Goal: Task Accomplishment & Management: Manage account settings

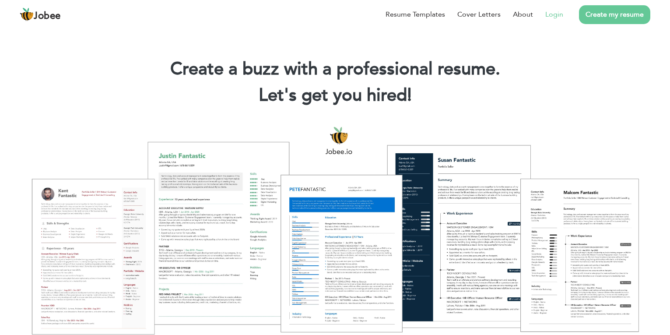
click at [558, 13] on link "Login" at bounding box center [554, 14] width 18 height 11
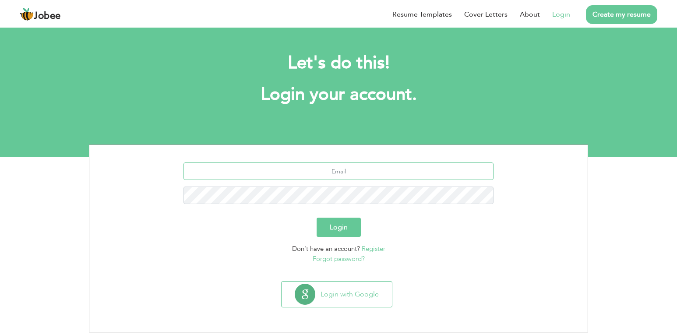
click at [357, 173] on input "text" at bounding box center [338, 171] width 310 height 18
type input "[EMAIL_ADDRESS][DOMAIN_NAME]"
click at [340, 234] on button "Login" at bounding box center [339, 227] width 44 height 19
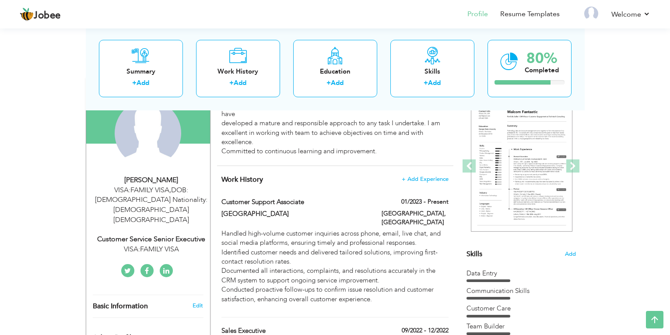
click at [155, 190] on div "VISA:FAMILY VISA , DOB:[DEMOGRAPHIC_DATA] Nationality:[DEMOGRAPHIC_DATA] [DEMOG…" at bounding box center [151, 205] width 117 height 40
type input "[PERSON_NAME]"
type input "RAZA"
type input "[PHONE_NUMBER]"
select select "number:178"
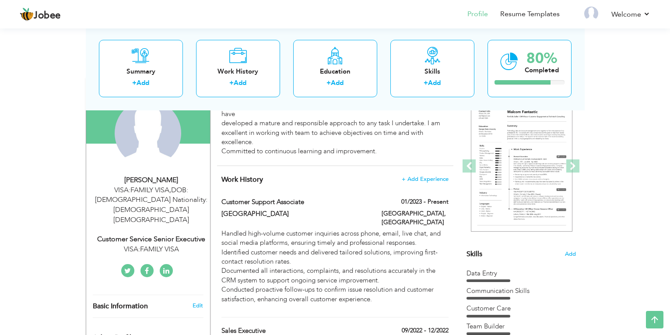
type input "DOB:[DEMOGRAPHIC_DATA] Nationality:[DEMOGRAPHIC_DATA]"
type input "VISA:FAMILY VISA"
select select "number:8"
type input "VISA:FAMILY VISA"
type input "Customer Service Senior Executive"
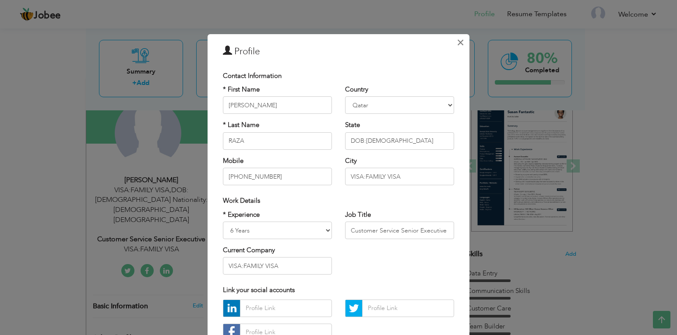
click at [461, 38] on span "×" at bounding box center [460, 43] width 7 height 16
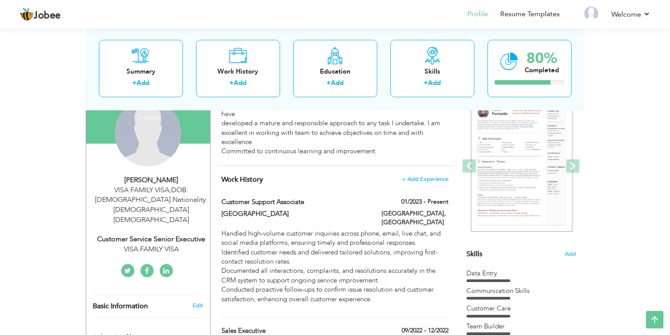
click at [166, 187] on div "VISA:FAMILY VISA , DOB:[DEMOGRAPHIC_DATA] Nationality:[DEMOGRAPHIC_DATA] [DEMOG…" at bounding box center [151, 205] width 117 height 40
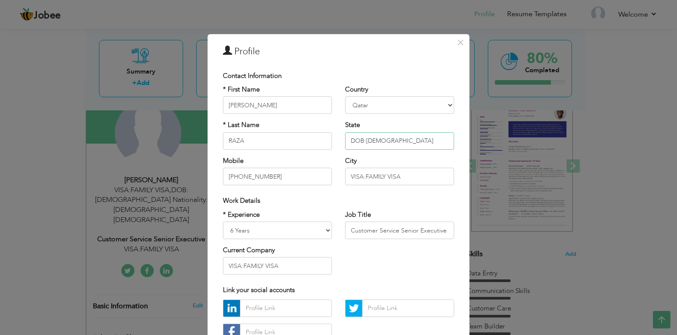
drag, startPoint x: 418, startPoint y: 144, endPoint x: 343, endPoint y: 141, distance: 74.9
click at [345, 141] on input "DOB:[DEMOGRAPHIC_DATA] Nationality:[DEMOGRAPHIC_DATA]" at bounding box center [399, 141] width 109 height 18
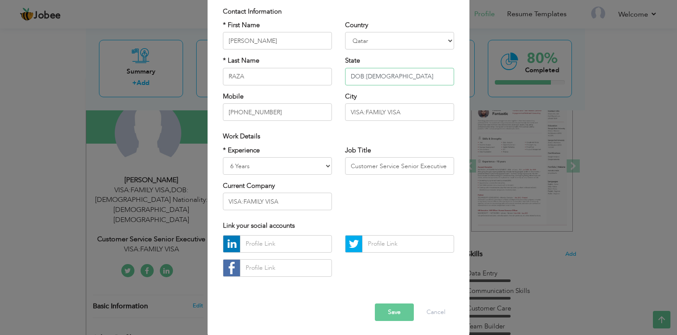
scroll to position [66, 0]
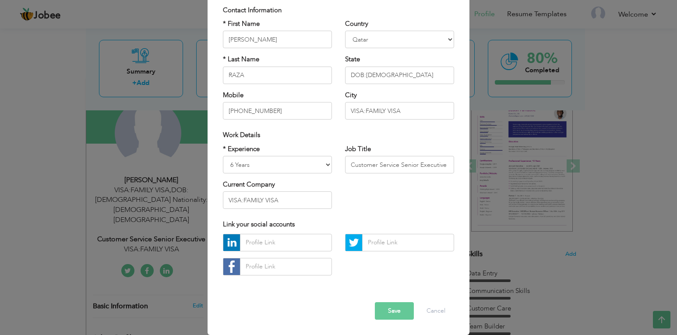
click at [424, 206] on div "* Experience Entry Level Less than 1 Year 1 Year 2 Years 3 Years 4 Years 5 Year…" at bounding box center [338, 179] width 244 height 71
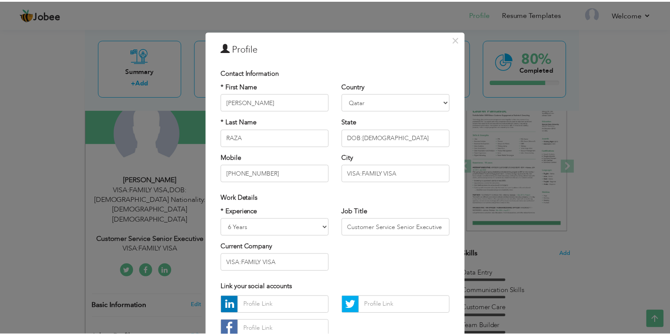
scroll to position [0, 0]
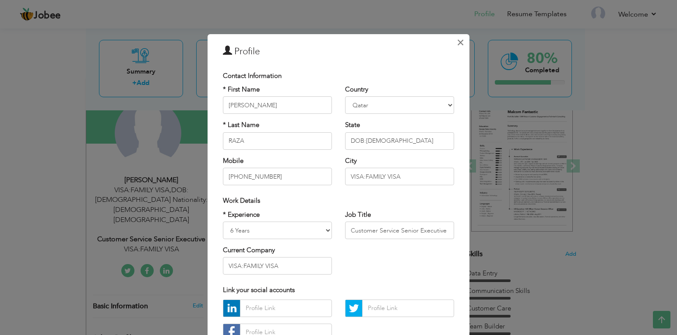
click at [457, 40] on span "×" at bounding box center [460, 43] width 7 height 16
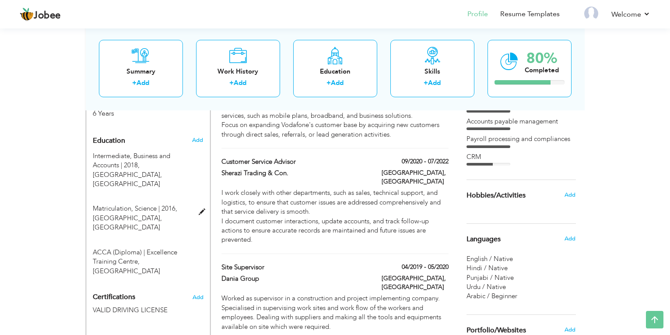
scroll to position [394, 0]
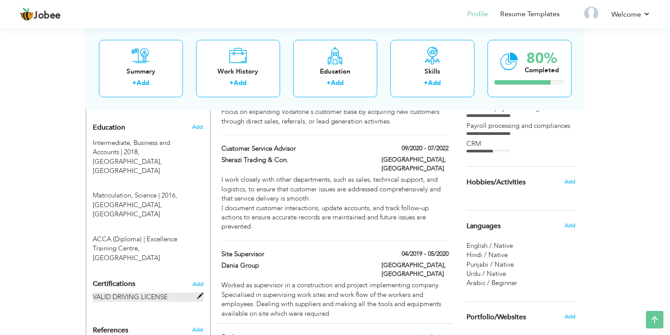
click at [153, 292] on label "VALID DRIVING LICENSE" at bounding box center [148, 296] width 111 height 9
type input "VALID DRIVING LICENSE"
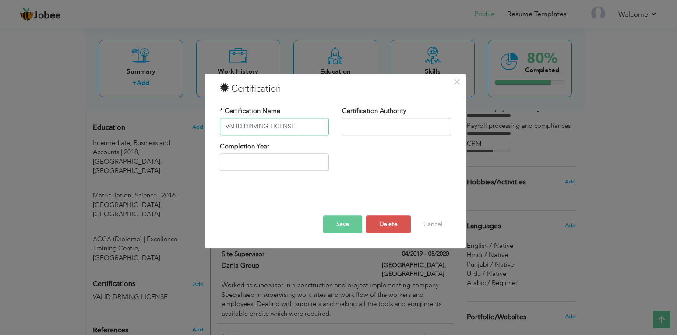
drag, startPoint x: 300, startPoint y: 127, endPoint x: 196, endPoint y: 127, distance: 104.6
click at [196, 127] on div "× Certification * Certification Name VALID DRIVING LICENSE Certification Author…" at bounding box center [338, 167] width 677 height 335
click at [351, 228] on button "Save" at bounding box center [342, 224] width 39 height 18
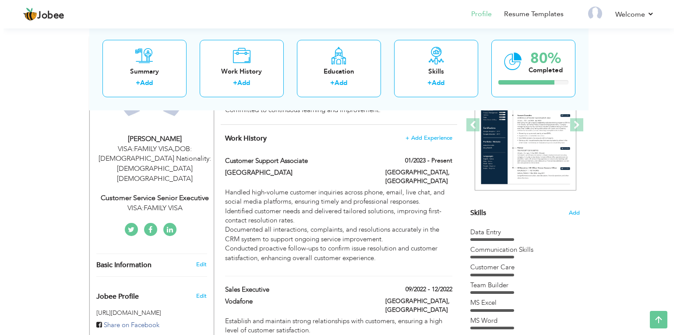
scroll to position [106, 0]
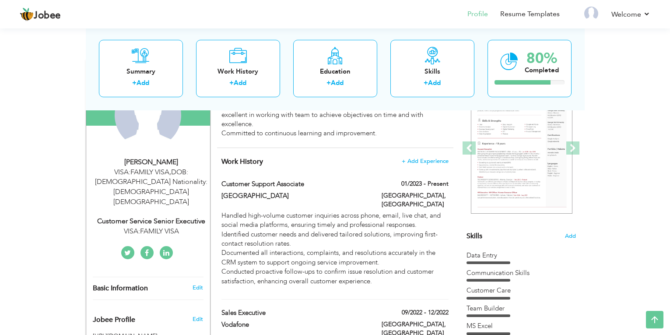
click at [178, 226] on div "VISA:FAMILY VISA" at bounding box center [151, 231] width 117 height 10
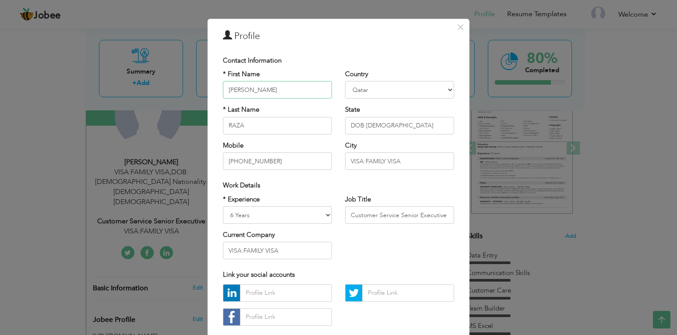
scroll to position [0, 0]
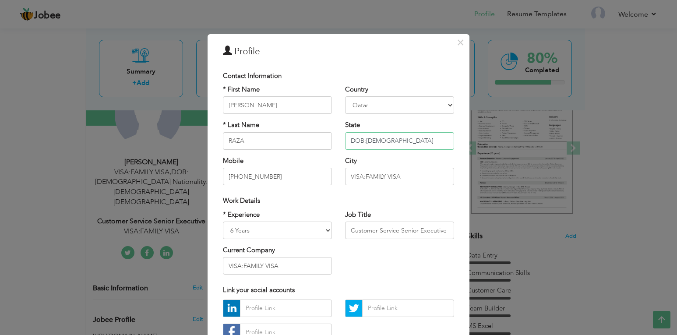
click at [432, 144] on input "DOB:[DEMOGRAPHIC_DATA] Nationality:[DEMOGRAPHIC_DATA]" at bounding box center [399, 141] width 109 height 18
click at [457, 46] on span "×" at bounding box center [460, 43] width 7 height 16
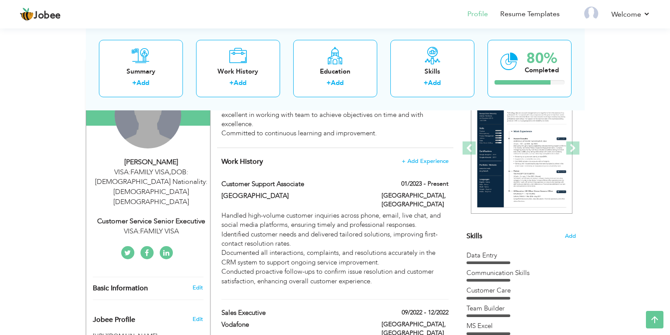
click at [148, 176] on div "VISA:FAMILY VISA , DOB:[DEMOGRAPHIC_DATA] Nationality:[DEMOGRAPHIC_DATA] [DEMOG…" at bounding box center [151, 187] width 117 height 40
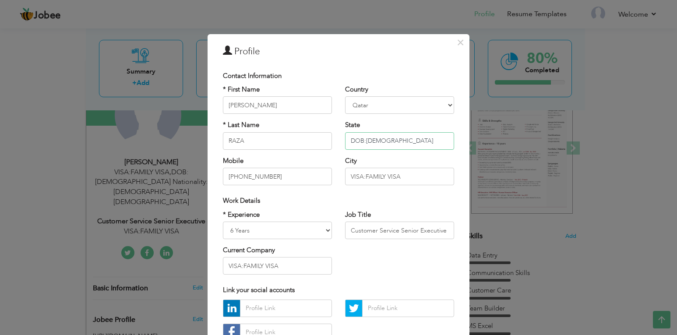
click at [414, 143] on input "DOB:[DEMOGRAPHIC_DATA] Nationality:[DEMOGRAPHIC_DATA]" at bounding box center [399, 141] width 109 height 18
click at [461, 42] on span "×" at bounding box center [460, 43] width 7 height 16
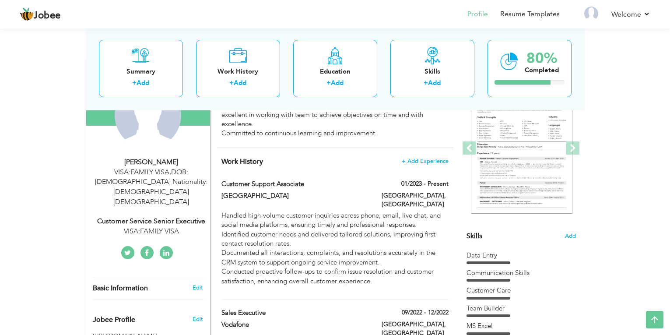
click at [165, 177] on div "VISA:FAMILY VISA , DOB:[DEMOGRAPHIC_DATA] Nationality:[DEMOGRAPHIC_DATA] [DEMOG…" at bounding box center [151, 187] width 117 height 40
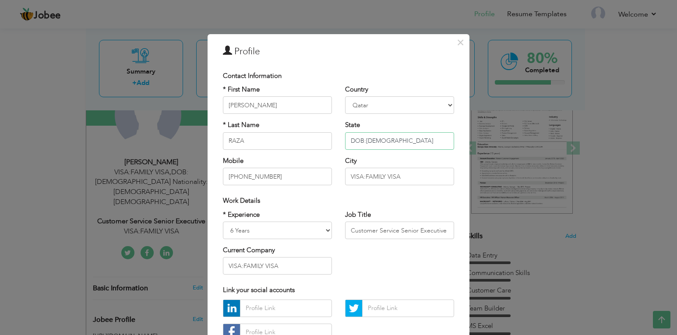
click at [425, 138] on input "DOB:[DEMOGRAPHIC_DATA] Nationality:[DEMOGRAPHIC_DATA]" at bounding box center [399, 141] width 109 height 18
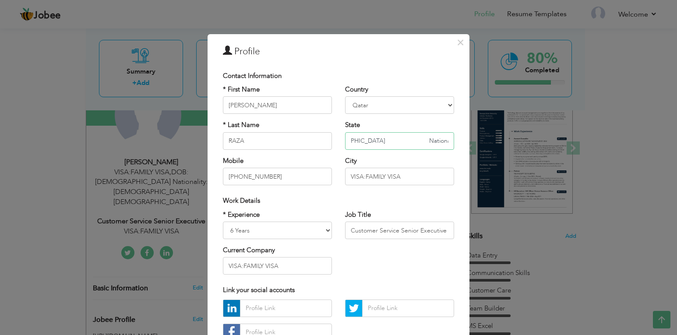
scroll to position [0, 59]
drag, startPoint x: 446, startPoint y: 141, endPoint x: 393, endPoint y: 143, distance: 52.5
click at [393, 143] on input "DOB:[DEMOGRAPHIC_DATA] Nationality:[DEMOGRAPHIC_DATA]" at bounding box center [399, 141] width 109 height 18
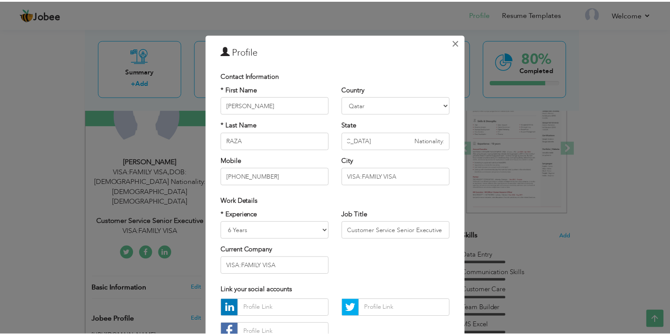
scroll to position [0, 0]
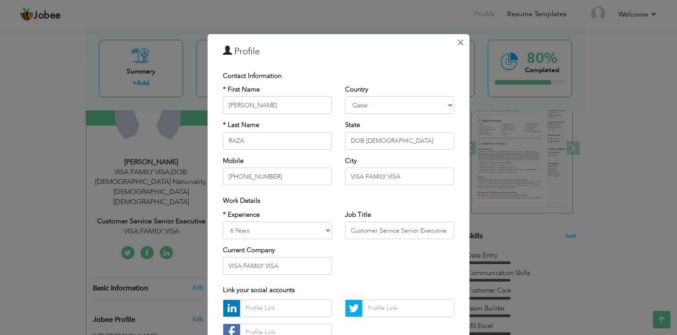
click at [453, 45] on button "×" at bounding box center [460, 42] width 14 height 14
